Goal: Task Accomplishment & Management: Manage account settings

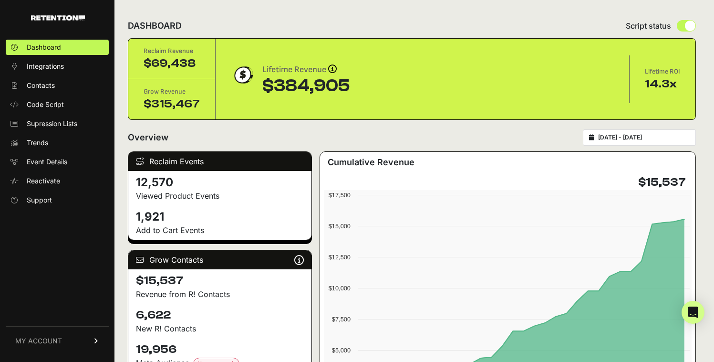
click at [91, 342] on link "MY ACCOUNT" at bounding box center [57, 340] width 103 height 29
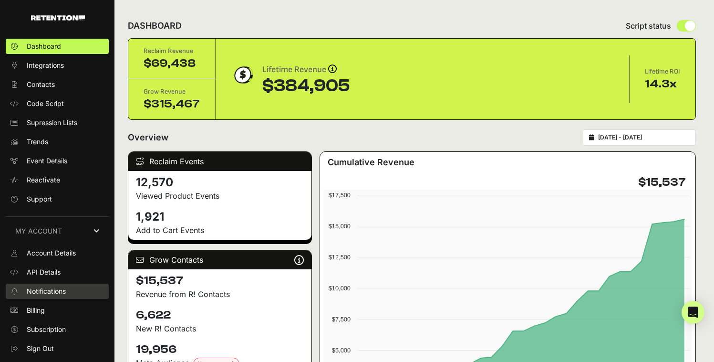
scroll to position [2, 0]
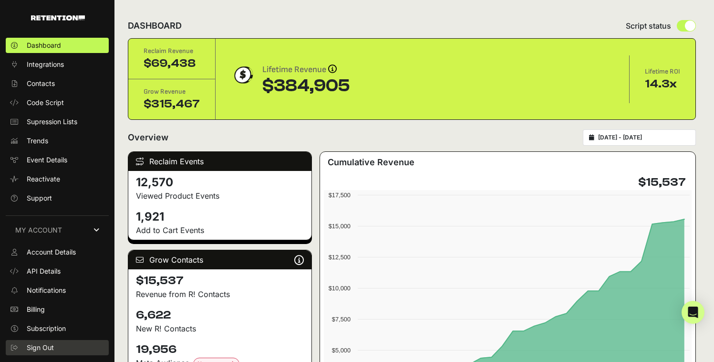
click at [56, 347] on link "Sign Out" at bounding box center [57, 347] width 103 height 15
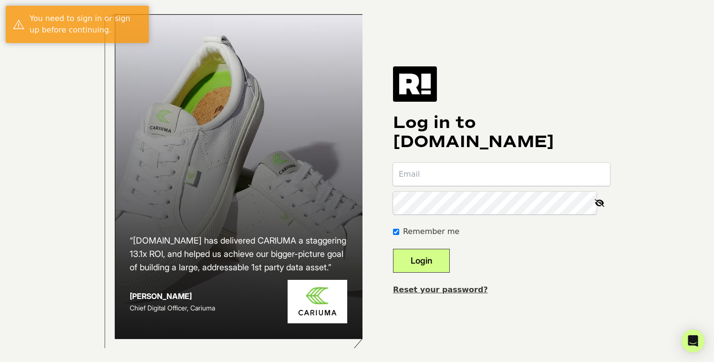
type input "angelina@dl1961.com"
click at [450, 264] on button "Login" at bounding box center [421, 261] width 57 height 24
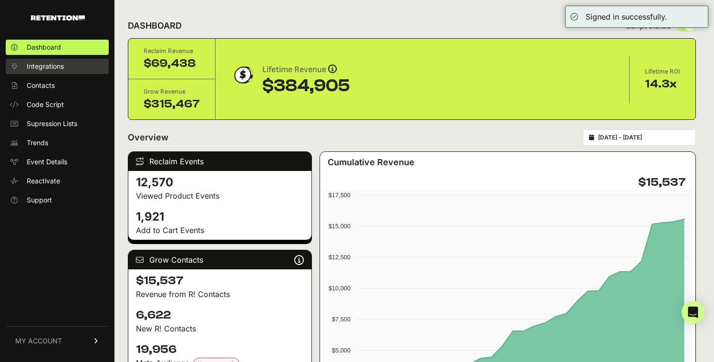
click at [60, 67] on span "Integrations" at bounding box center [45, 67] width 37 height 10
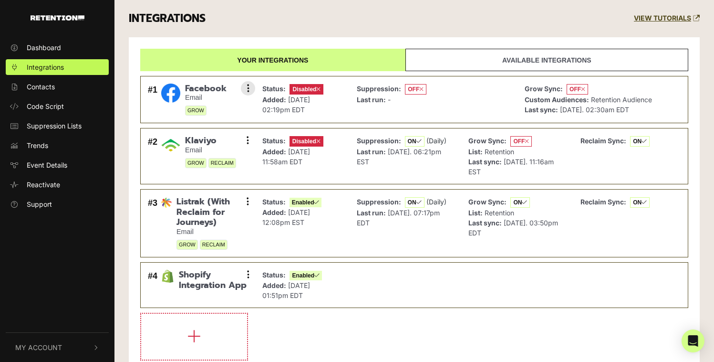
click at [575, 89] on span "OFF" at bounding box center [577, 89] width 21 height 10
click at [202, 105] on span "GROW" at bounding box center [195, 110] width 21 height 10
click at [244, 88] on button at bounding box center [248, 88] width 14 height 14
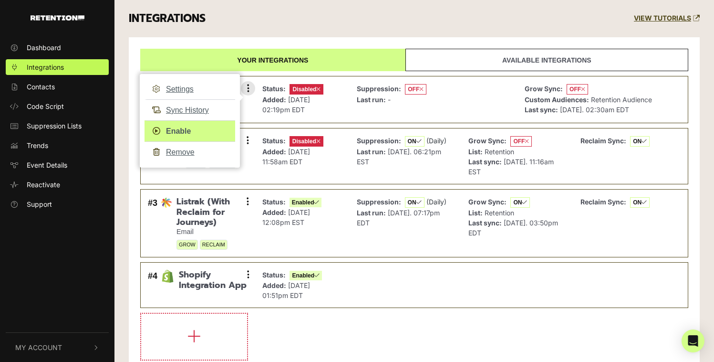
click at [177, 131] on link "Enable" at bounding box center [190, 130] width 91 height 21
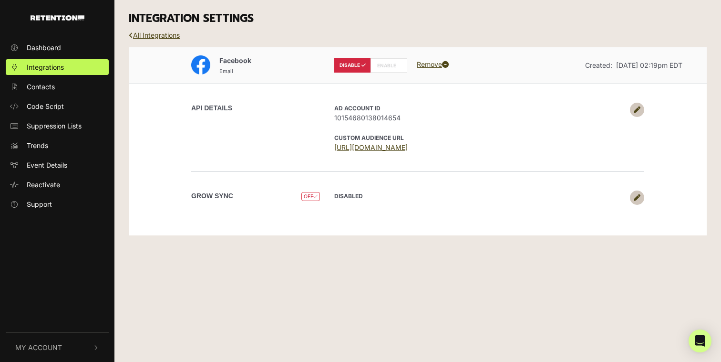
click at [391, 71] on label "ENABLE" at bounding box center [389, 65] width 37 height 14
click at [391, 68] on label "ENABLE" at bounding box center [389, 65] width 37 height 14
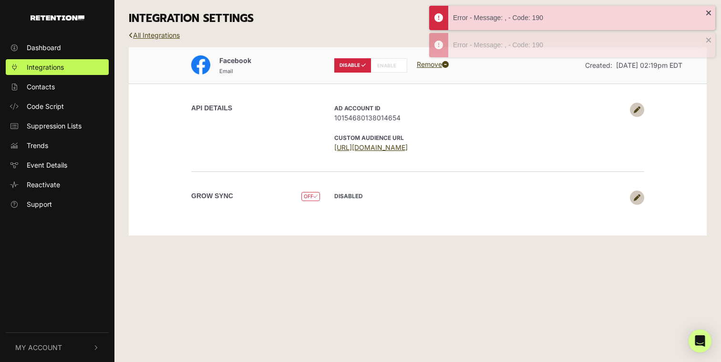
click at [307, 197] on span "OFF" at bounding box center [311, 196] width 19 height 9
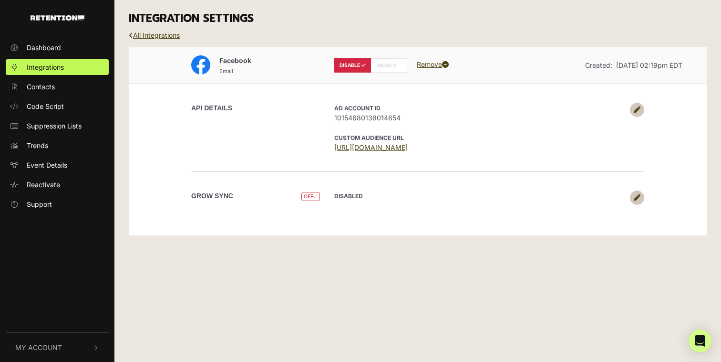
click at [639, 194] on icon at bounding box center [637, 197] width 7 height 7
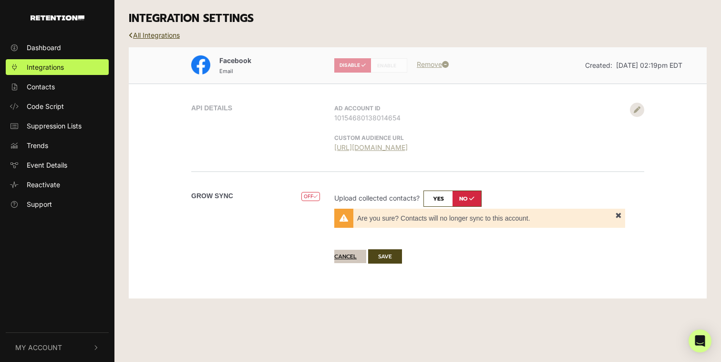
click at [344, 261] on button "Cancel" at bounding box center [350, 256] width 32 height 13
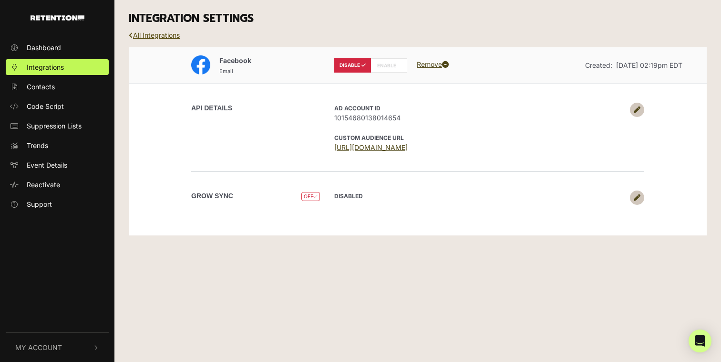
click at [171, 36] on link "All Integrations" at bounding box center [154, 35] width 51 height 8
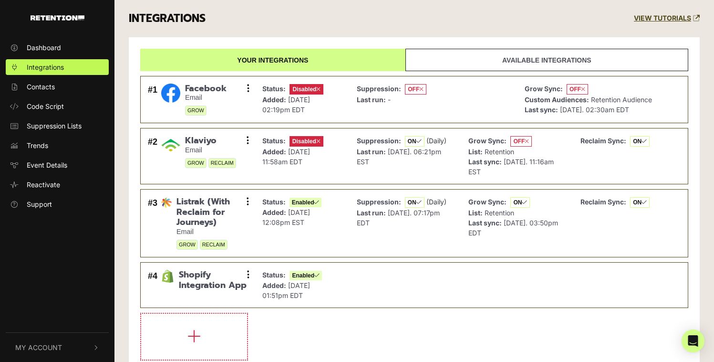
click at [459, 66] on link "Available integrations" at bounding box center [547, 60] width 283 height 22
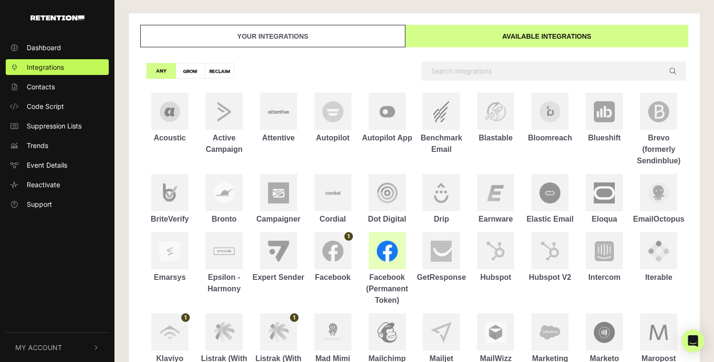
scroll to position [49, 0]
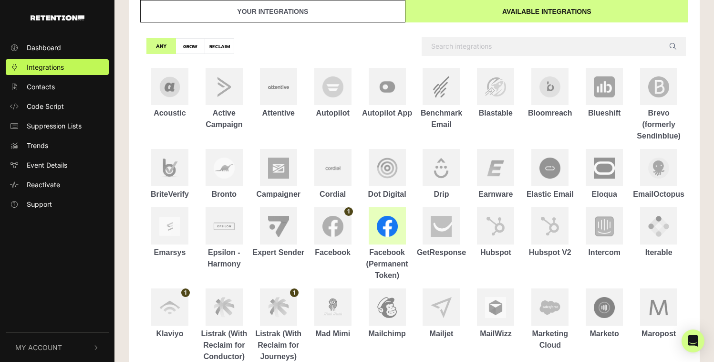
click at [394, 236] on img at bounding box center [387, 226] width 21 height 21
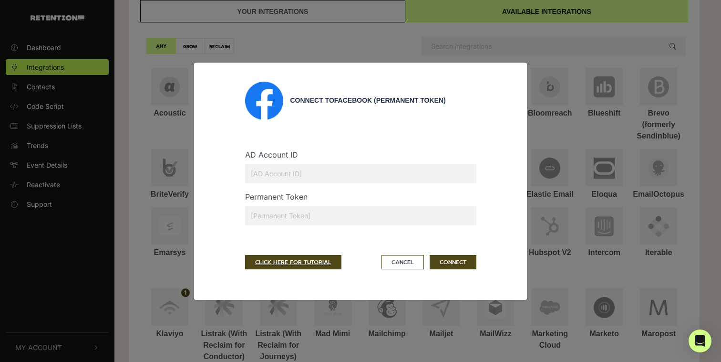
click at [330, 177] on input "text" at bounding box center [360, 173] width 231 height 19
click at [385, 152] on div "AD Account ID" at bounding box center [361, 170] width 246 height 42
click at [350, 180] on input "text" at bounding box center [360, 173] width 231 height 19
click at [369, 164] on input "text" at bounding box center [360, 173] width 231 height 19
click at [355, 158] on div "AD Account ID" at bounding box center [361, 170] width 246 height 42
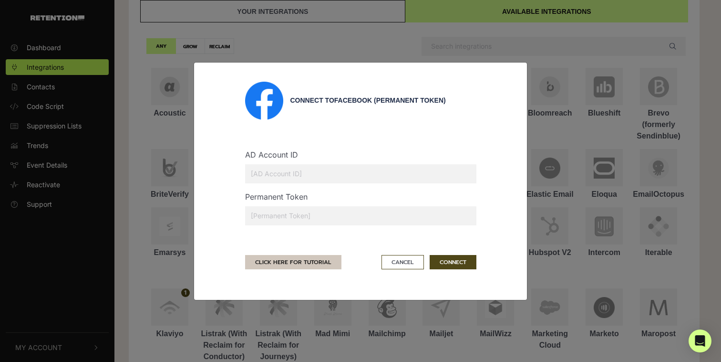
click at [320, 259] on link "CLICK HERE FOR TUTORIAL" at bounding box center [293, 262] width 96 height 14
click at [481, 55] on div "Connect to Facebook (Permanent Token) AD Account ID Permanent Token CLICK HERE …" at bounding box center [360, 181] width 721 height 362
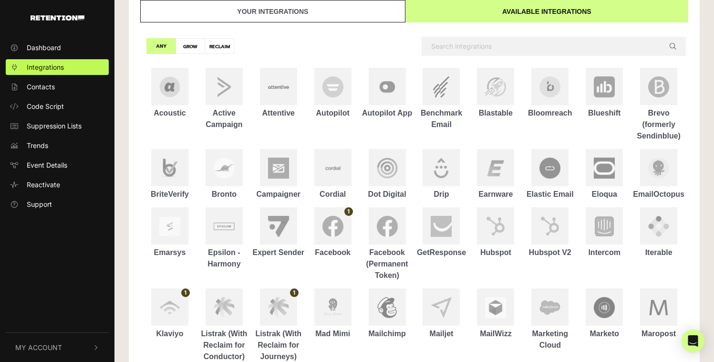
click at [307, 9] on link "Your integrations" at bounding box center [272, 11] width 265 height 22
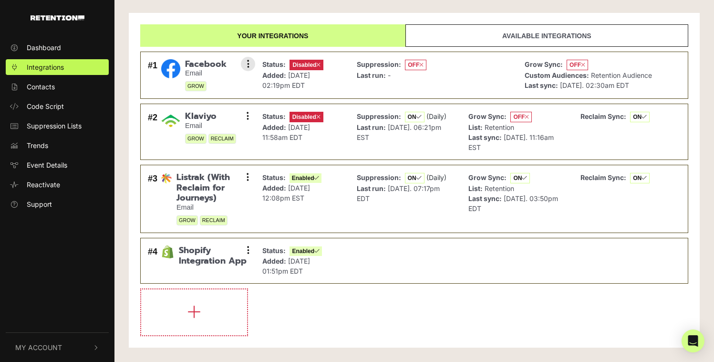
scroll to position [24, 0]
click at [252, 66] on button at bounding box center [248, 64] width 14 height 14
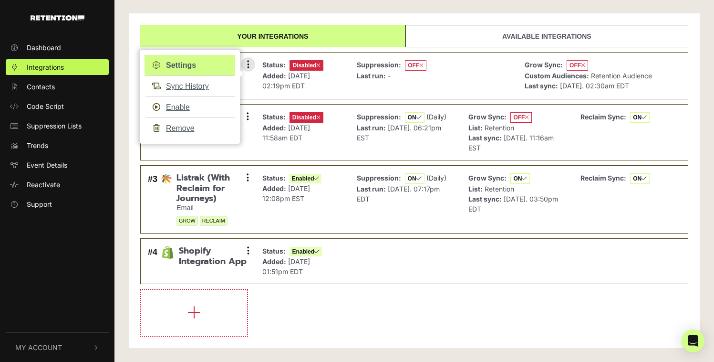
click at [202, 67] on link "Settings" at bounding box center [190, 65] width 91 height 21
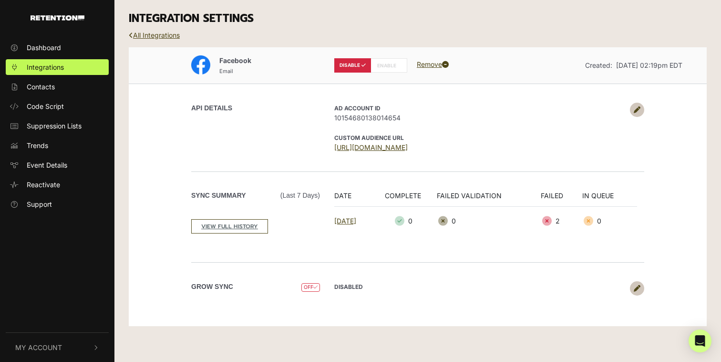
click at [639, 110] on icon at bounding box center [637, 109] width 7 height 7
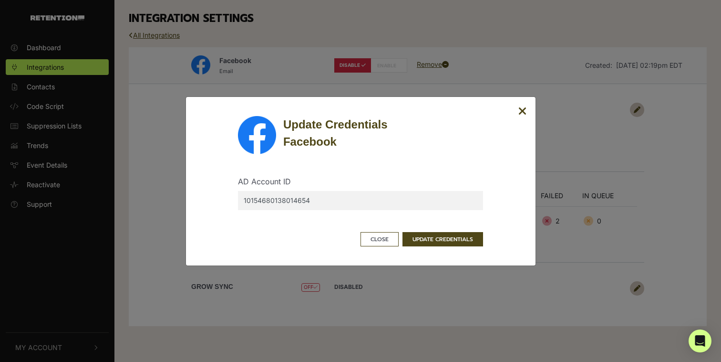
click at [465, 246] on div "Update Credentials Facebook AD Account ID 10154680138014654 Close UPDATE CREDEN…" at bounding box center [361, 180] width 351 height 169
click at [460, 241] on button "UPDATE CREDENTIALS" at bounding box center [443, 239] width 81 height 14
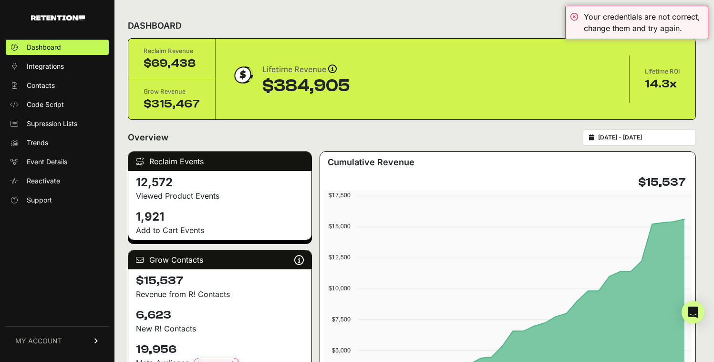
click at [50, 333] on link "MY ACCOUNT" at bounding box center [57, 340] width 103 height 29
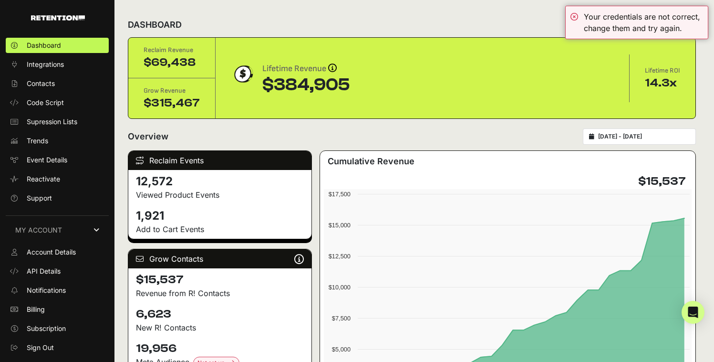
scroll to position [2, 0]
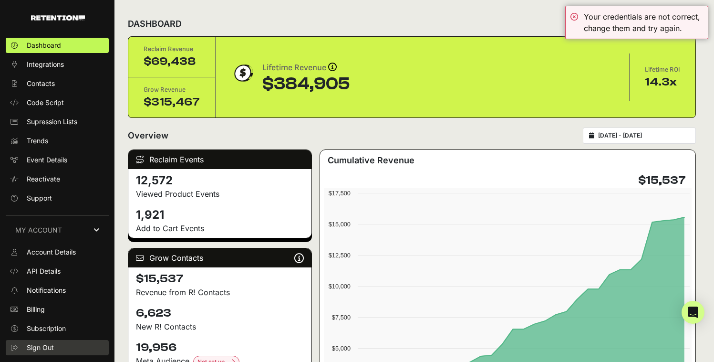
click at [78, 353] on link "Sign Out" at bounding box center [57, 347] width 103 height 15
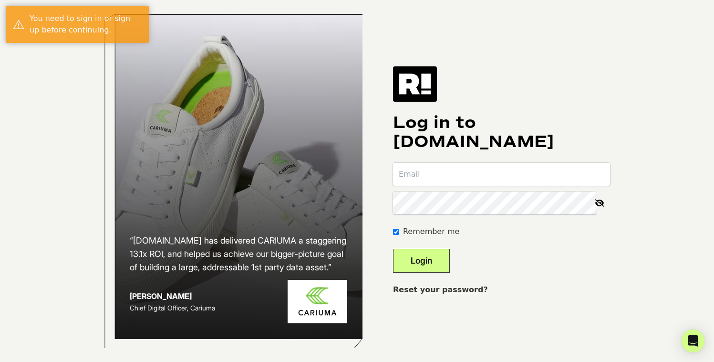
click at [485, 186] on input "email" at bounding box center [501, 174] width 217 height 23
click at [454, 180] on input "[PERSON_NAME][EMAIL_ADDRESS][DOMAIN_NAME]" at bounding box center [501, 174] width 217 height 23
click at [451, 182] on input "[PERSON_NAME][EMAIL_ADDRESS][DOMAIN_NAME]" at bounding box center [501, 174] width 217 height 23
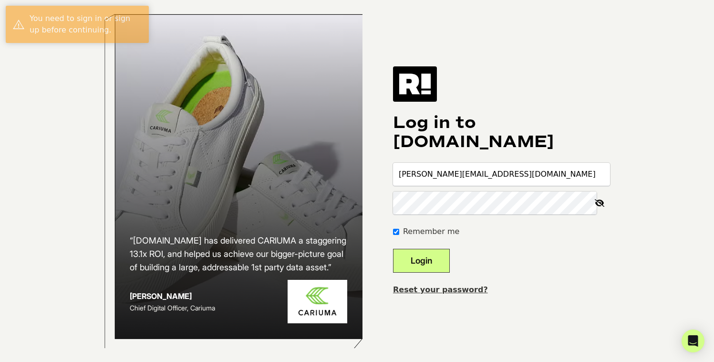
type input "[PERSON_NAME][EMAIL_ADDRESS][DOMAIN_NAME]"
click at [551, 158] on div "Log in to [DOMAIN_NAME] [PERSON_NAME][EMAIL_ADDRESS][DOMAIN_NAME] Remember me L…" at bounding box center [501, 180] width 217 height 229
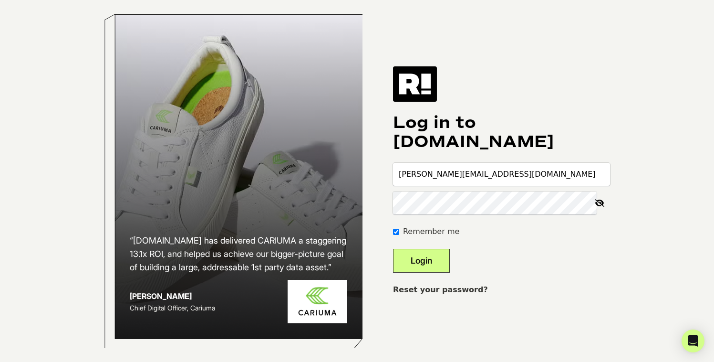
click at [472, 294] on link "Reset your password?" at bounding box center [440, 289] width 95 height 9
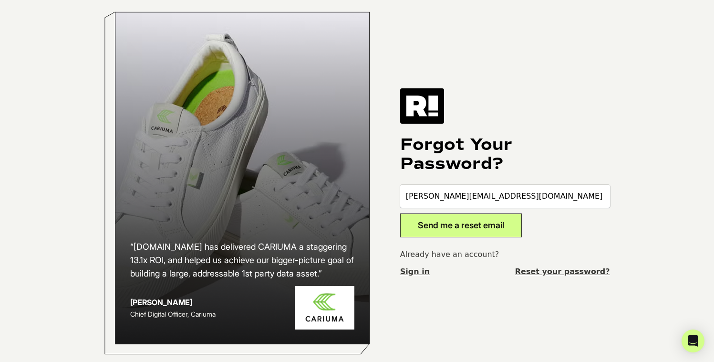
type input "[PERSON_NAME][EMAIL_ADDRESS][DOMAIN_NAME]"
click at [440, 224] on button "Send me a reset email" at bounding box center [461, 225] width 122 height 24
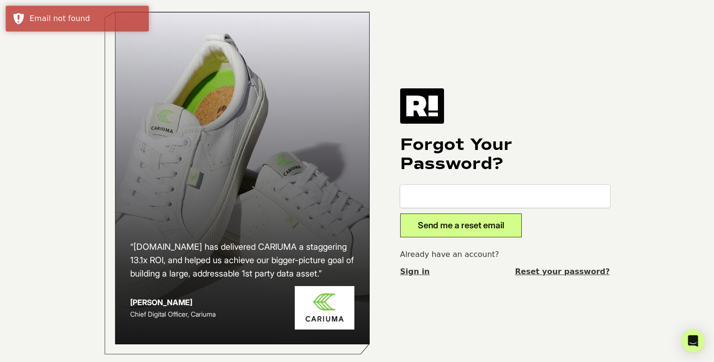
click at [522, 144] on h1 "Forgot Your Password?" at bounding box center [505, 154] width 210 height 38
click at [428, 277] on link "Sign in" at bounding box center [415, 271] width 30 height 11
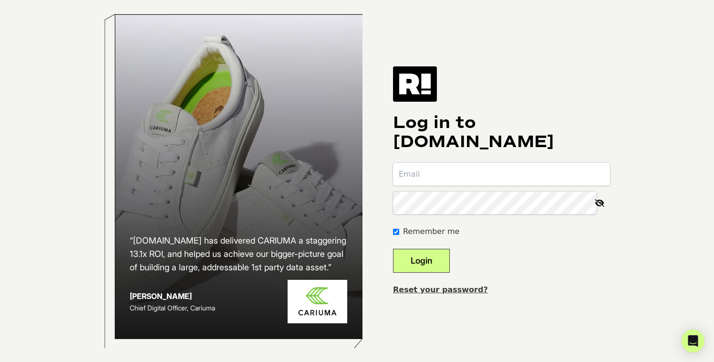
type input "[EMAIL_ADDRESS][DOMAIN_NAME]"
click at [441, 268] on button "Login" at bounding box center [421, 261] width 57 height 24
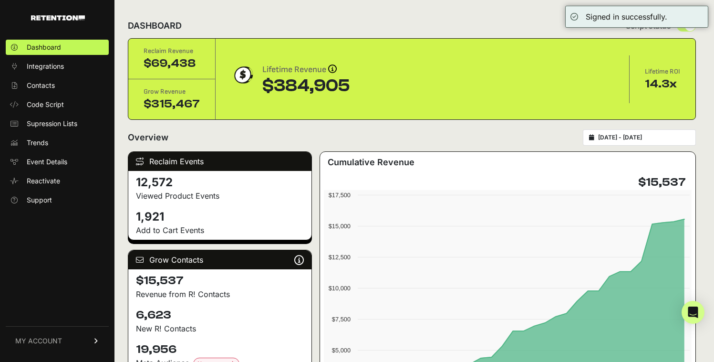
click at [45, 335] on link "MY ACCOUNT" at bounding box center [57, 340] width 103 height 29
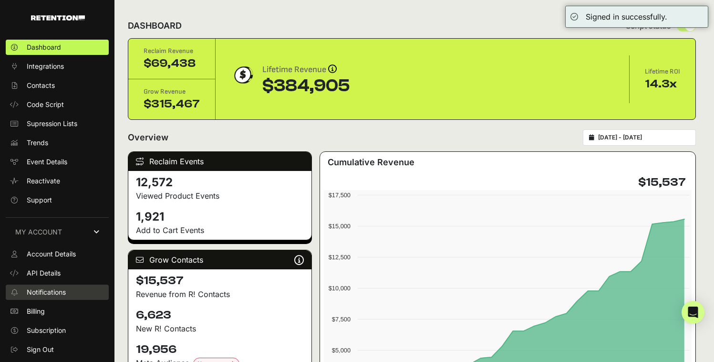
scroll to position [2, 0]
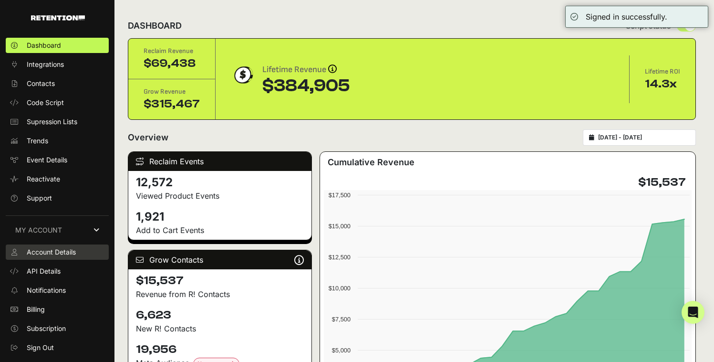
click at [64, 255] on span "Account Details" at bounding box center [51, 252] width 49 height 10
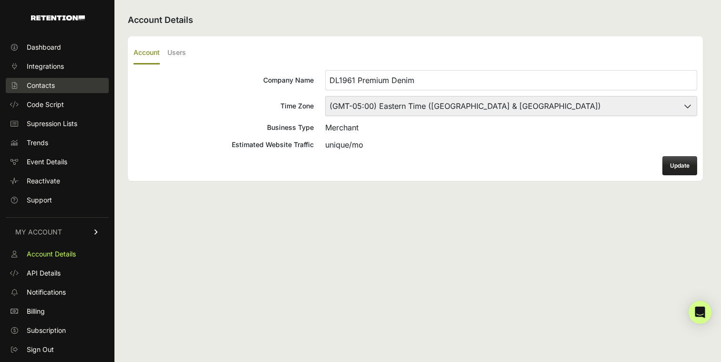
click at [75, 91] on link "Contacts" at bounding box center [57, 85] width 103 height 15
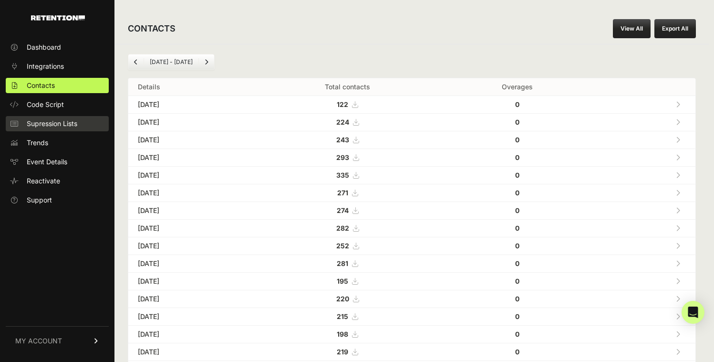
click at [59, 130] on link "Supression Lists" at bounding box center [57, 123] width 103 height 15
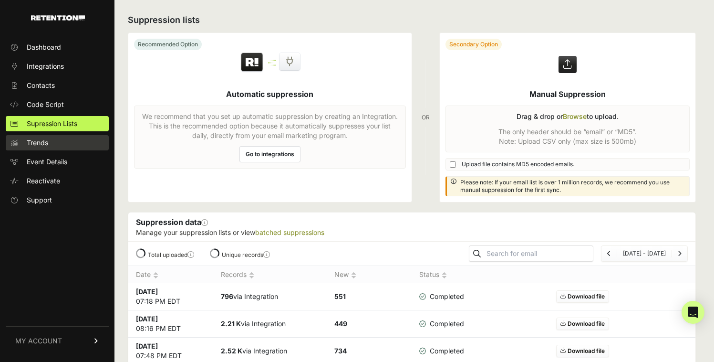
click at [53, 148] on link "Trends" at bounding box center [57, 142] width 103 height 15
click at [74, 157] on link "Event Details" at bounding box center [57, 161] width 103 height 15
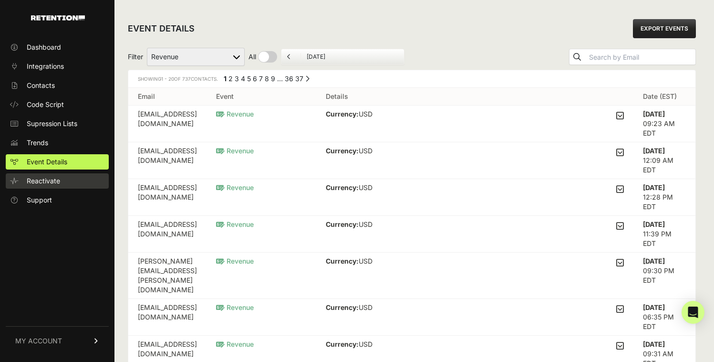
click at [88, 184] on link "Reactivate" at bounding box center [57, 180] width 103 height 15
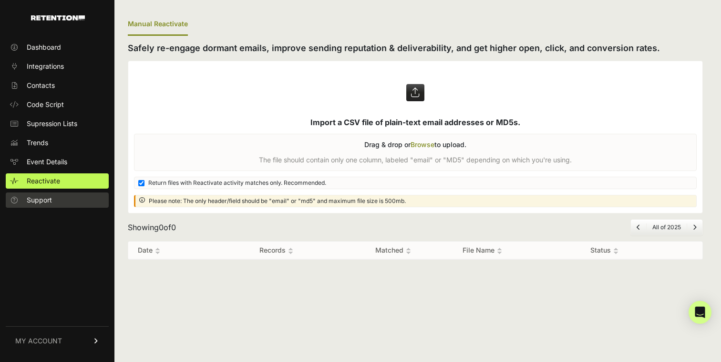
click at [87, 195] on link "Support" at bounding box center [57, 199] width 103 height 15
click at [93, 338] on icon at bounding box center [96, 341] width 7 height 6
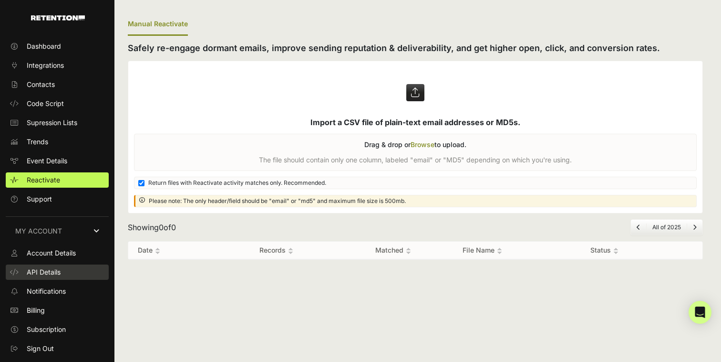
scroll to position [2, 0]
click at [78, 276] on link "API Details" at bounding box center [57, 270] width 103 height 15
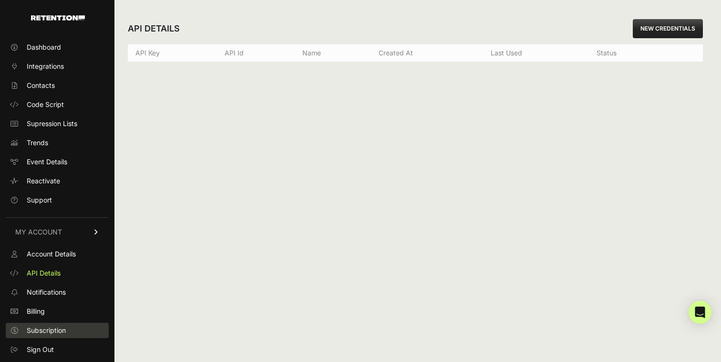
click at [60, 334] on span "Subscription" at bounding box center [46, 330] width 39 height 10
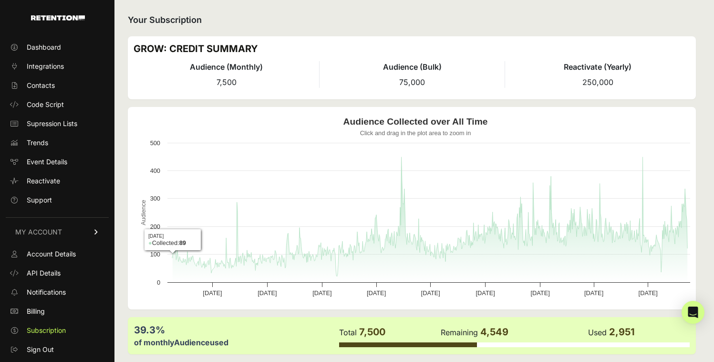
click at [74, 56] on ul "Dashboard Integrations Contacts Code Script Supression Lists Trends Event Detai…" at bounding box center [57, 124] width 103 height 168
click at [68, 46] on link "Dashboard" at bounding box center [57, 47] width 103 height 15
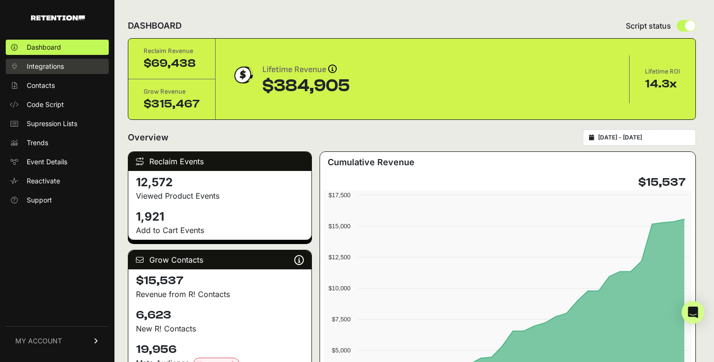
click at [79, 61] on link "Integrations" at bounding box center [57, 66] width 103 height 15
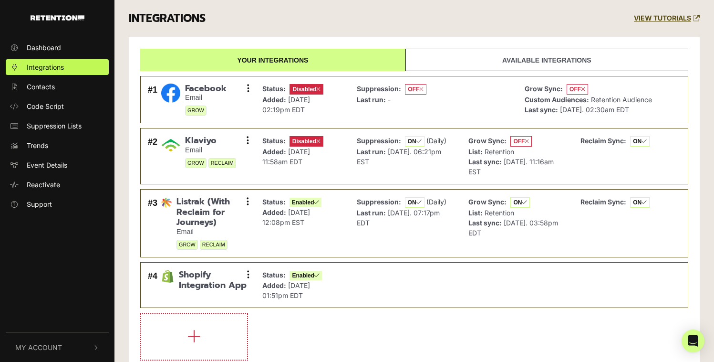
click at [673, 15] on link "VIEW TUTORIALS" at bounding box center [667, 18] width 66 height 8
click at [407, 99] on p "Last run: -" at bounding box center [392, 99] width 70 height 10
click at [190, 95] on small "Email" at bounding box center [206, 98] width 42 height 8
click at [252, 88] on button at bounding box center [248, 88] width 14 height 14
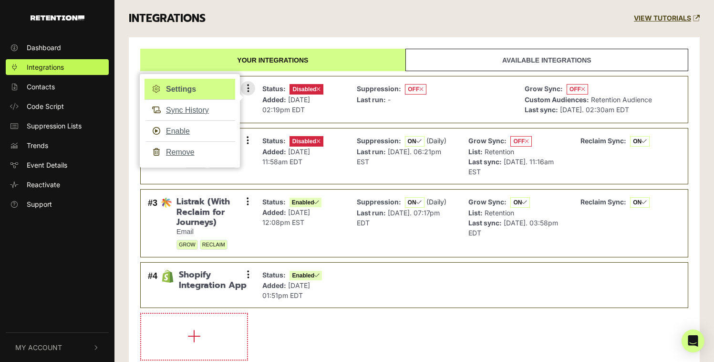
click at [194, 85] on link "Settings" at bounding box center [190, 89] width 91 height 21
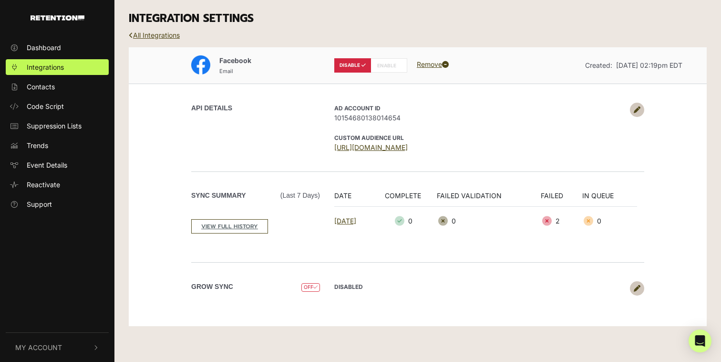
click at [633, 105] on link at bounding box center [637, 110] width 14 height 14
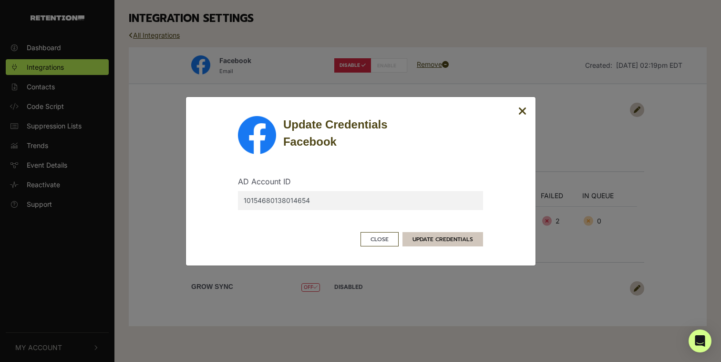
click at [441, 235] on button "UPDATE CREDENTIALS" at bounding box center [443, 239] width 81 height 14
